Goal: Information Seeking & Learning: Learn about a topic

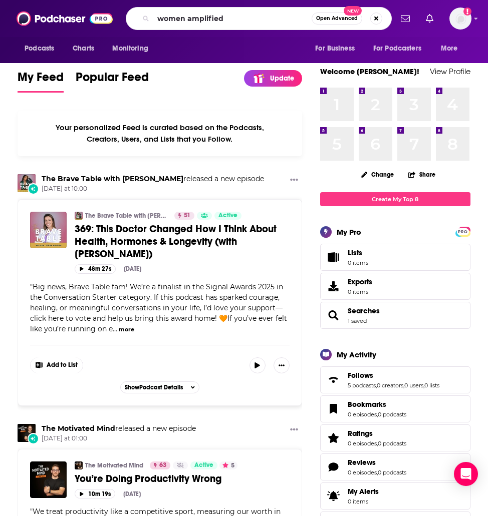
type input "women amplified"
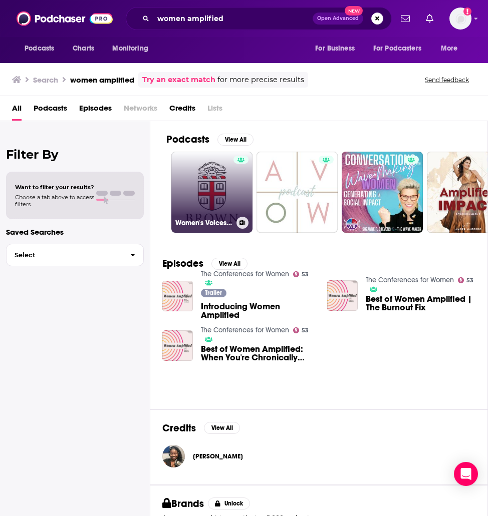
click at [218, 189] on link "Women's Voices Amplified" at bounding box center [211, 192] width 81 height 81
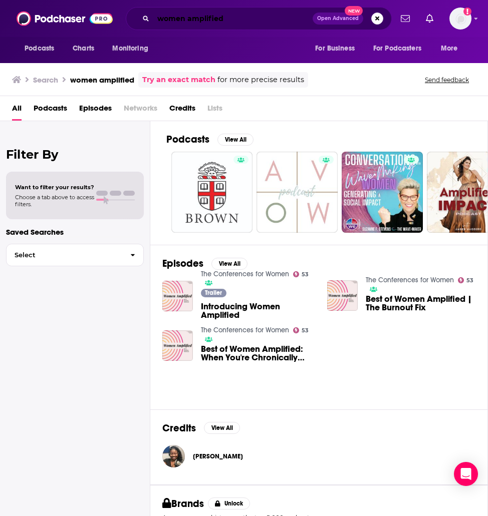
click at [226, 22] on input "women amplified" at bounding box center [232, 19] width 159 height 16
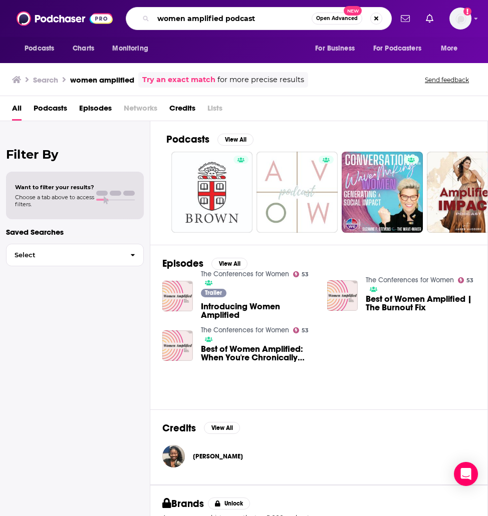
type input "women amplified podcast"
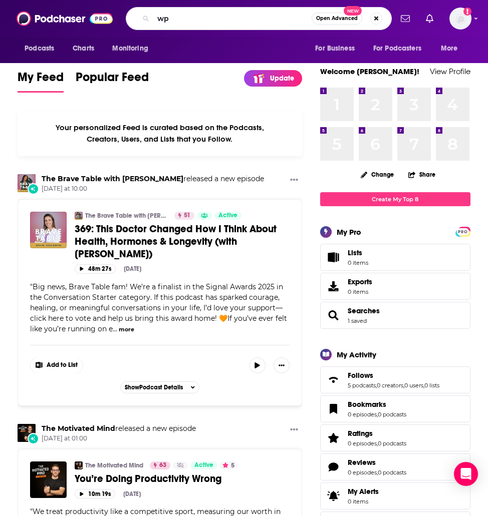
type input "w"
type input "podcast for women: women amplified"
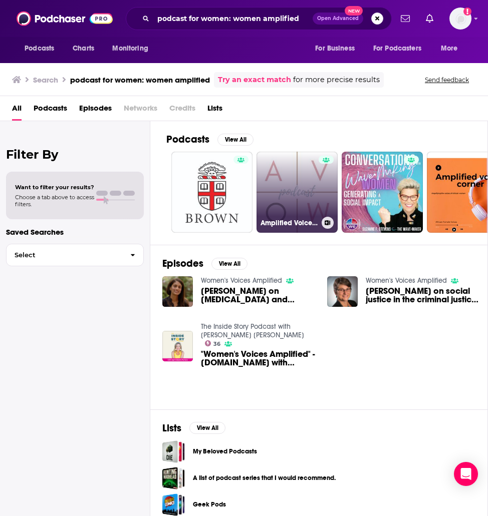
click at [278, 199] on link "Amplified Voice of Women" at bounding box center [296, 192] width 81 height 81
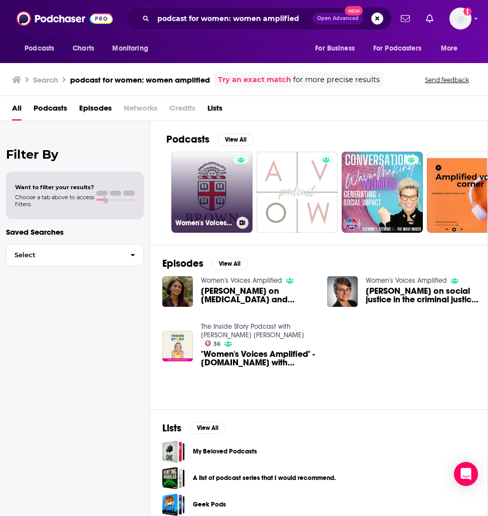
click at [196, 177] on link "Women's Voices Amplified" at bounding box center [211, 192] width 81 height 81
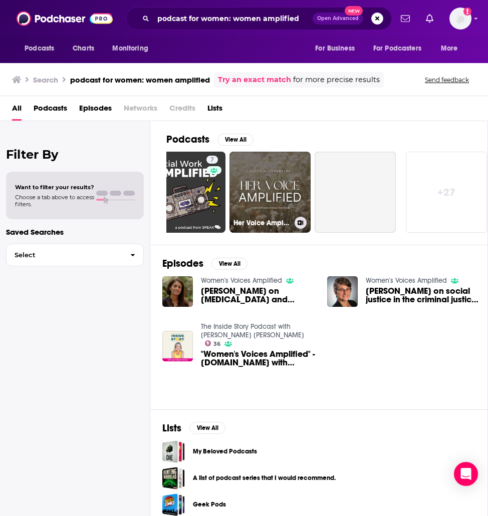
scroll to position [0, 452]
